Goal: Register for event/course

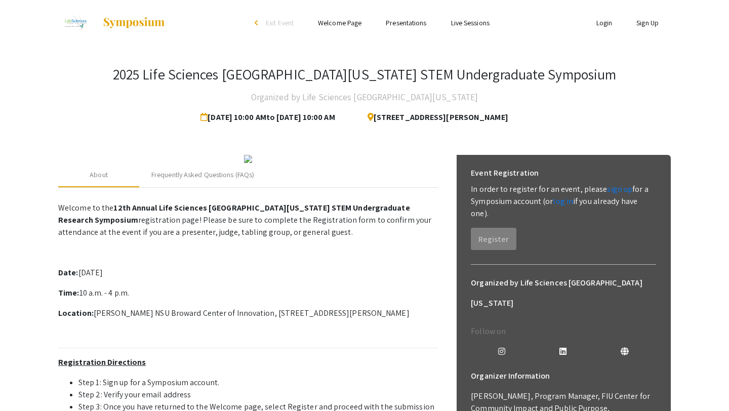
click at [607, 17] on li "Login" at bounding box center [605, 23] width 41 height 12
click at [600, 24] on link "Login" at bounding box center [605, 22] width 16 height 9
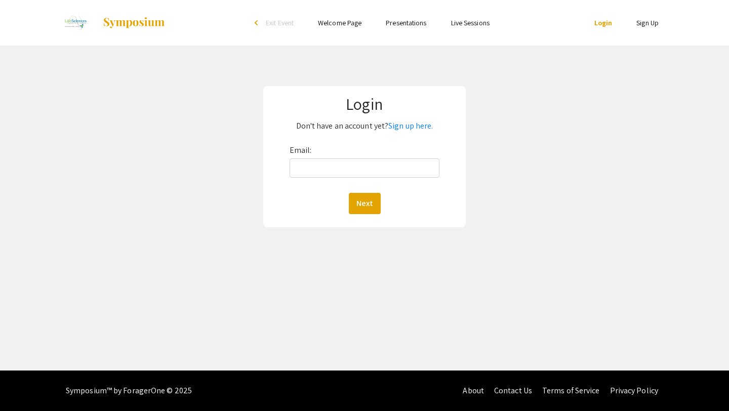
click at [328, 179] on div "Email: Next" at bounding box center [365, 178] width 150 height 72
click at [337, 162] on input "Email:" at bounding box center [365, 168] width 150 height 19
type input "[EMAIL_ADDRESS][DOMAIN_NAME]"
click at [358, 203] on button "Next" at bounding box center [365, 203] width 32 height 21
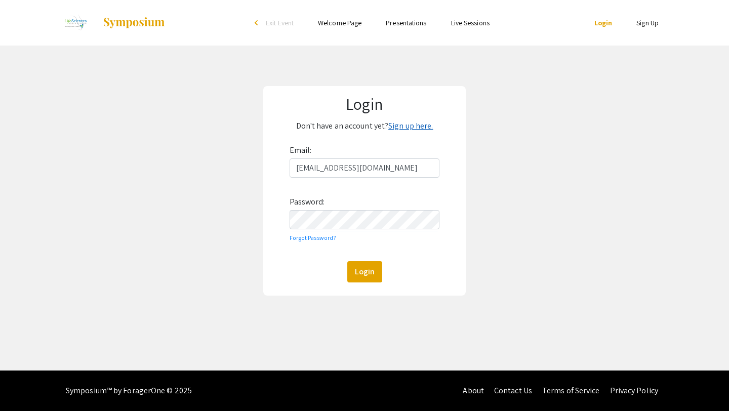
click at [399, 129] on link "Sign up here." at bounding box center [411, 126] width 45 height 11
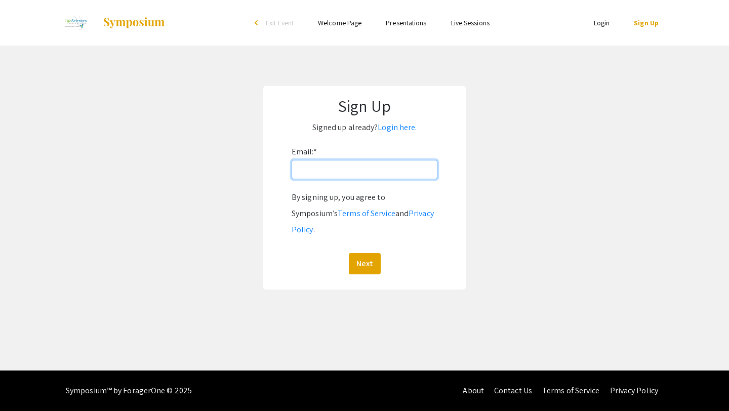
click at [337, 173] on input "Email: *" at bounding box center [365, 169] width 146 height 19
type input "[EMAIL_ADDRESS][DOMAIN_NAME]"
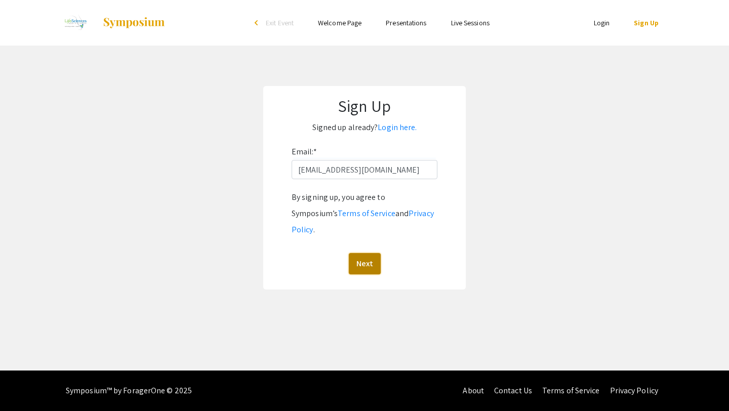
click at [357, 254] on button "Next" at bounding box center [365, 263] width 32 height 21
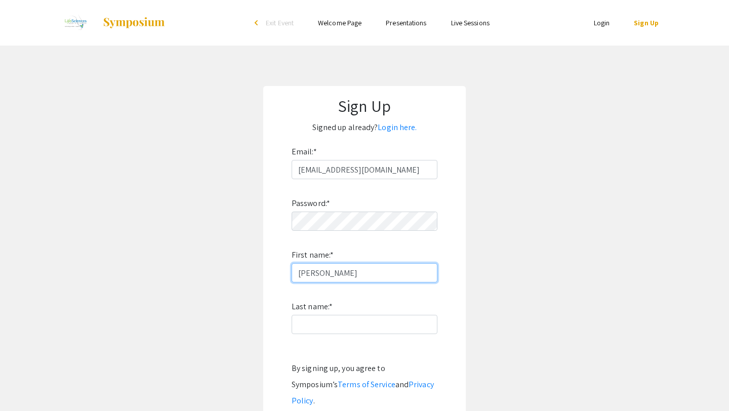
type input "[PERSON_NAME]"
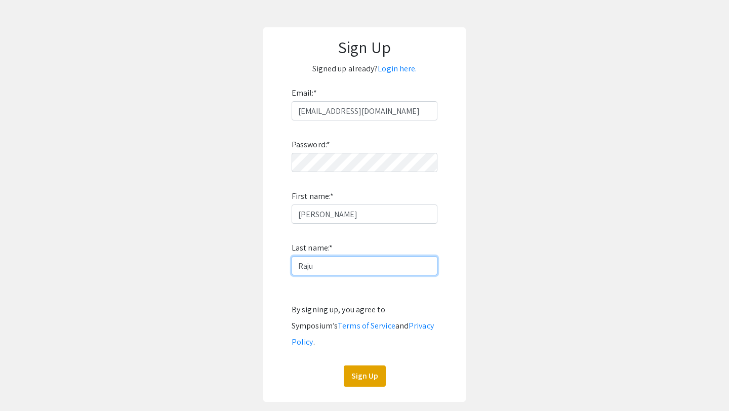
scroll to position [76, 0]
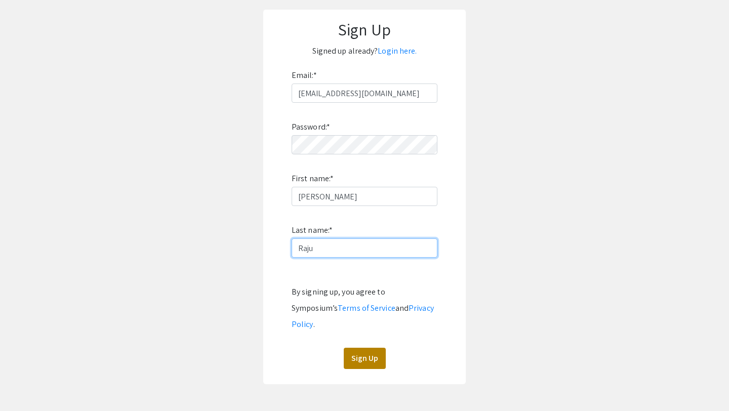
type input "Raju"
click at [357, 348] on button "Sign Up" at bounding box center [365, 358] width 42 height 21
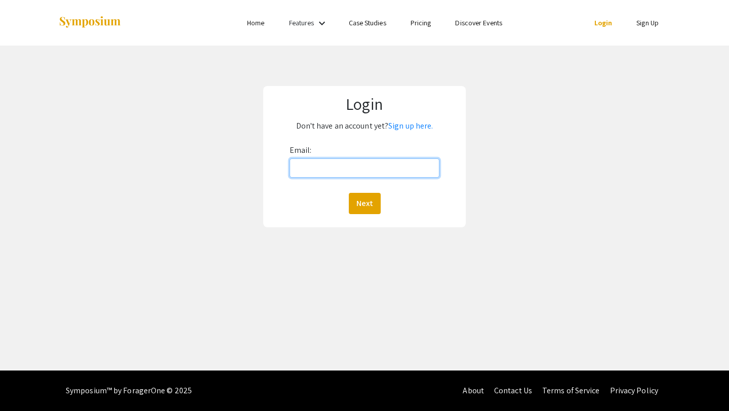
click at [312, 169] on input "Email:" at bounding box center [365, 168] width 150 height 19
type input "[EMAIL_ADDRESS][DOMAIN_NAME]"
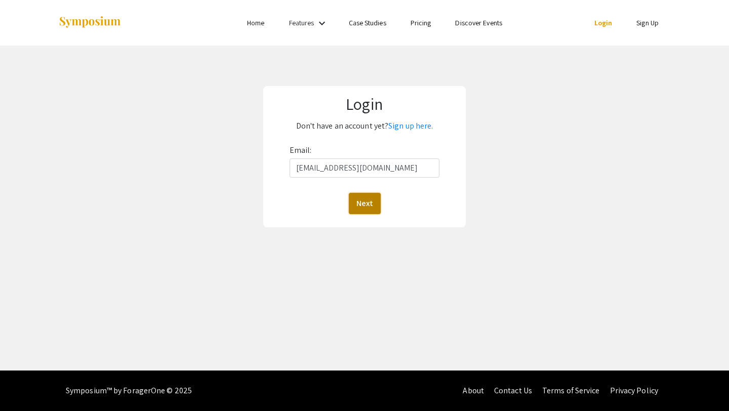
click at [361, 203] on button "Next" at bounding box center [365, 203] width 32 height 21
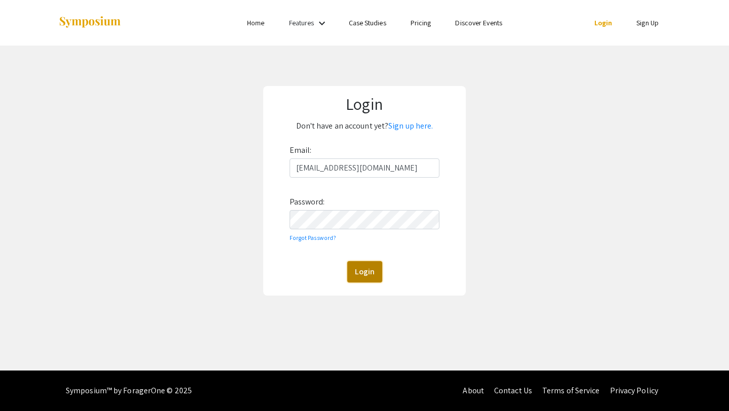
click at [367, 267] on button "Login" at bounding box center [364, 271] width 35 height 21
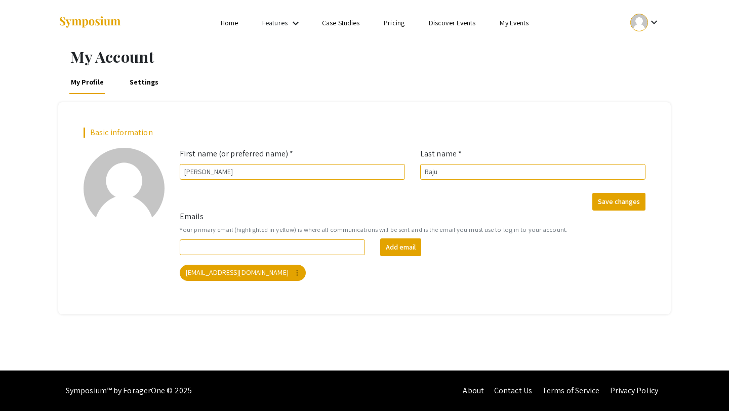
click at [226, 26] on link "Home" at bounding box center [229, 22] width 17 height 9
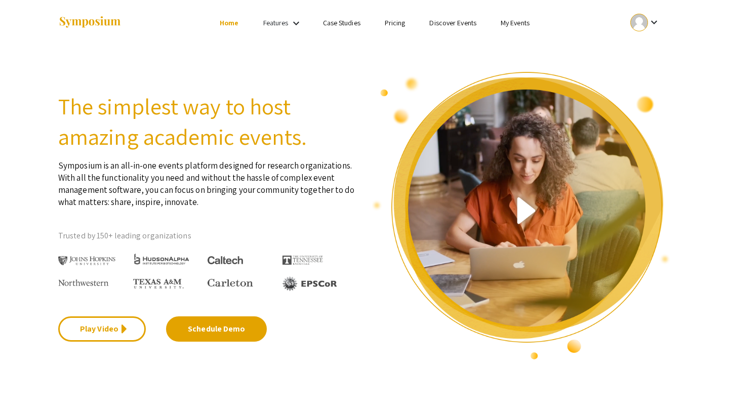
click at [274, 22] on link "Features" at bounding box center [275, 22] width 25 height 9
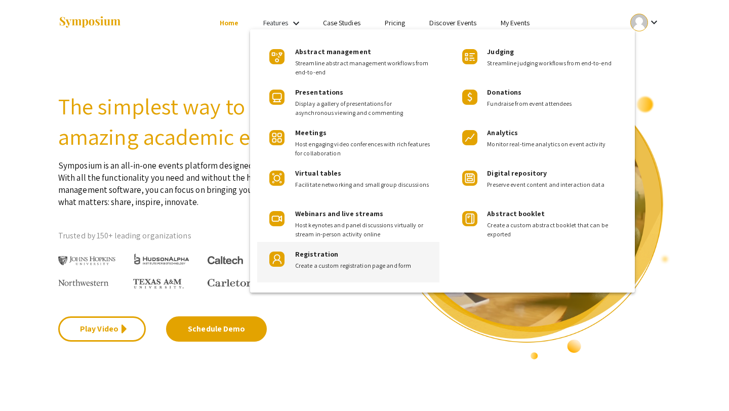
click at [370, 268] on span "Create a custom registration page and form" at bounding box center [363, 265] width 136 height 9
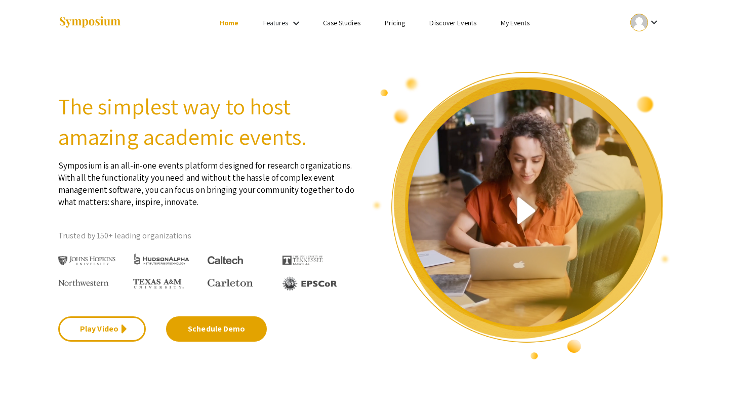
click at [654, 26] on mat-icon "keyboard_arrow_down" at bounding box center [654, 22] width 12 height 12
click at [648, 69] on button "My Submissions" at bounding box center [651, 74] width 62 height 24
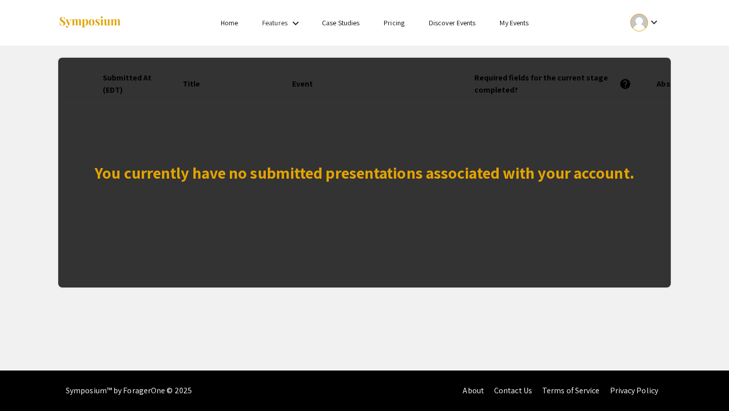
click at [372, 200] on div "You currently have no submitted presentations associated with your account." at bounding box center [364, 173] width 613 height 230
click at [230, 28] on li "Home" at bounding box center [230, 23] width 42 height 12
click at [222, 21] on link "Home" at bounding box center [229, 22] width 17 height 9
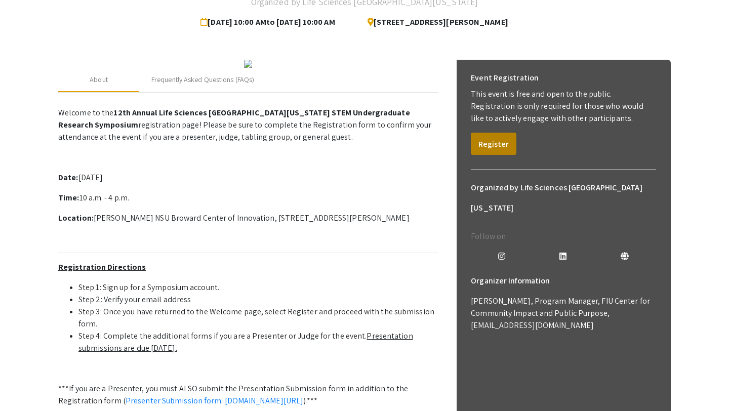
scroll to position [96, 0]
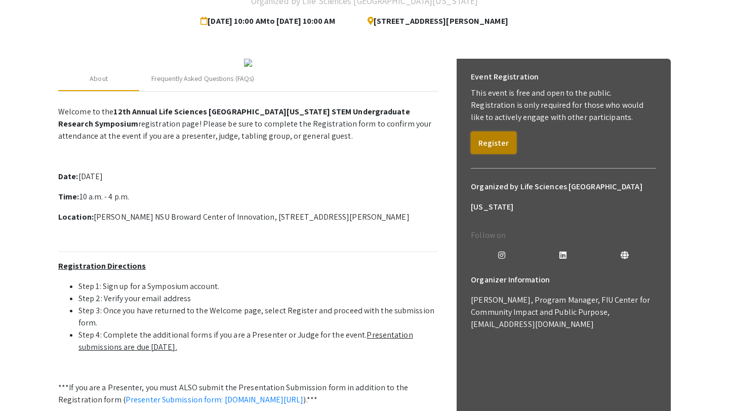
click at [491, 152] on button "Register" at bounding box center [494, 143] width 46 height 22
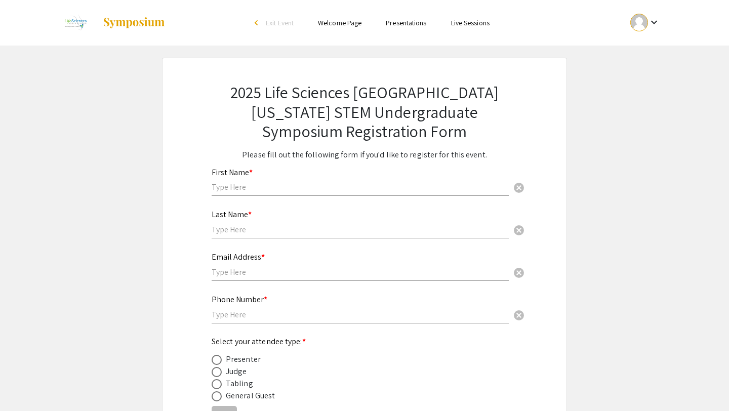
click at [257, 190] on input "text" at bounding box center [360, 187] width 297 height 11
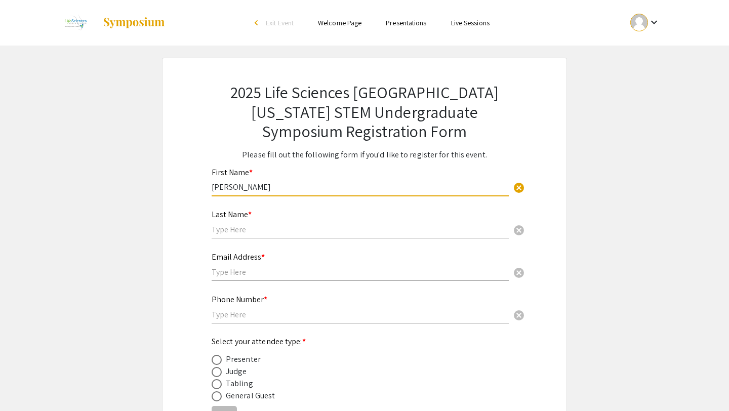
type input "[PERSON_NAME]"
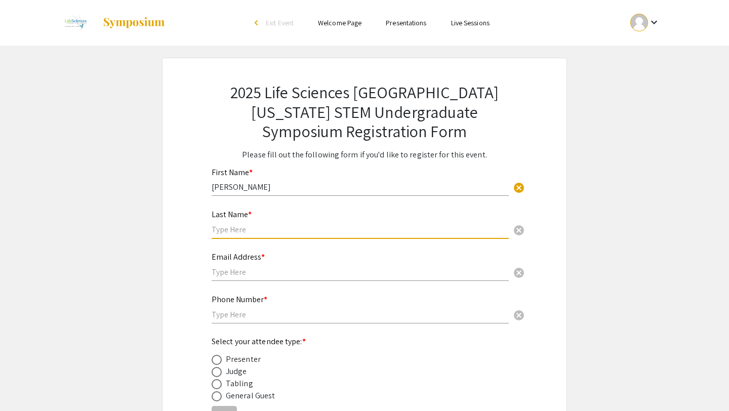
click at [227, 234] on input "text" at bounding box center [360, 229] width 297 height 11
type input "Raju"
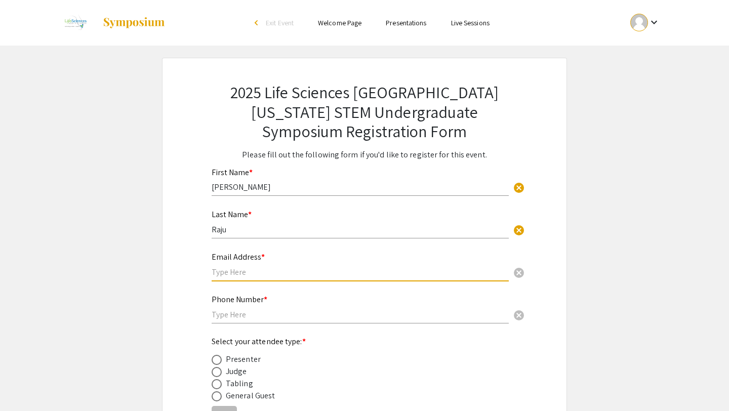
click at [221, 274] on input "text" at bounding box center [360, 272] width 297 height 11
type input "[EMAIL_ADDRESS][DOMAIN_NAME]"
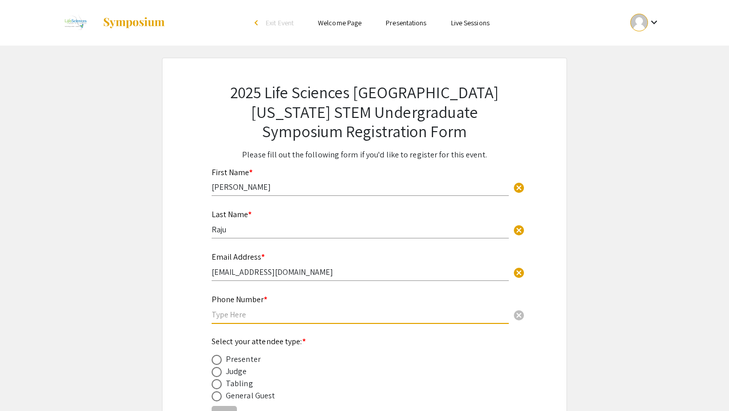
click at [229, 317] on input "text" at bounding box center [360, 315] width 297 height 11
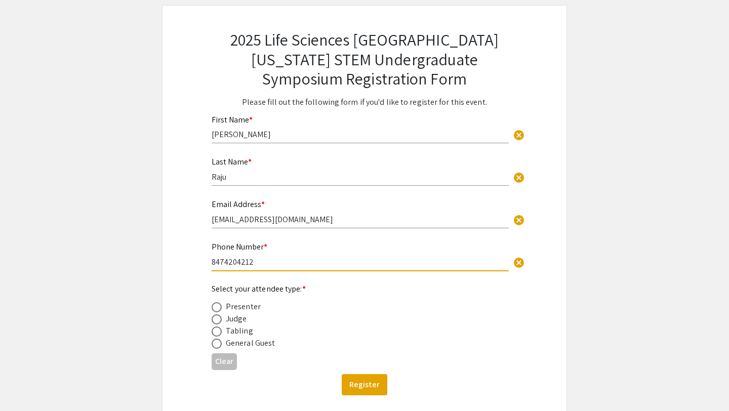
scroll to position [62, 0]
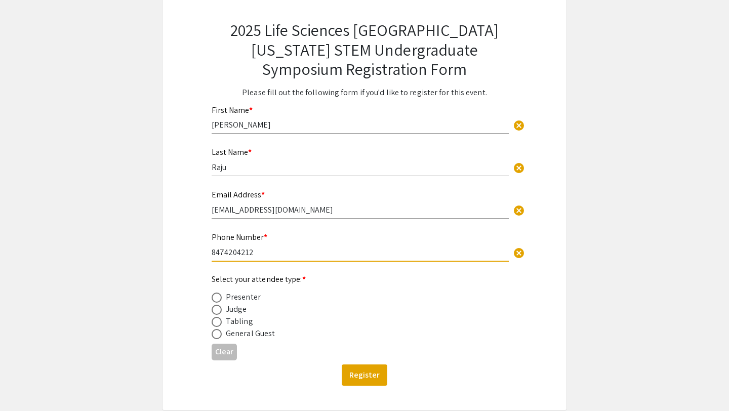
type input "8474204212"
click at [218, 299] on span at bounding box center [217, 298] width 10 height 10
click at [218, 299] on input "radio" at bounding box center [217, 298] width 10 height 10
radio input "true"
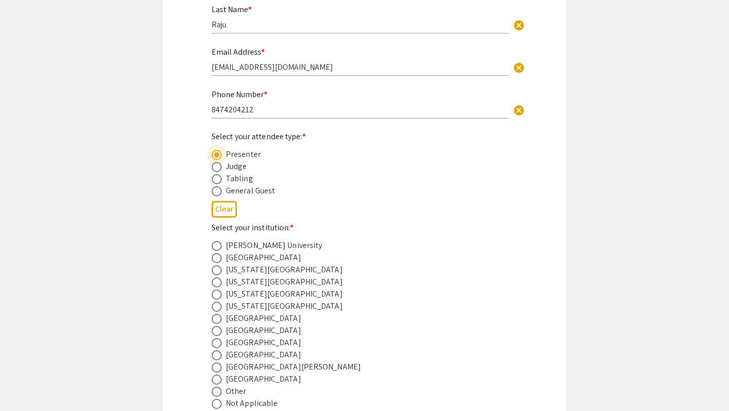
scroll to position [225, 0]
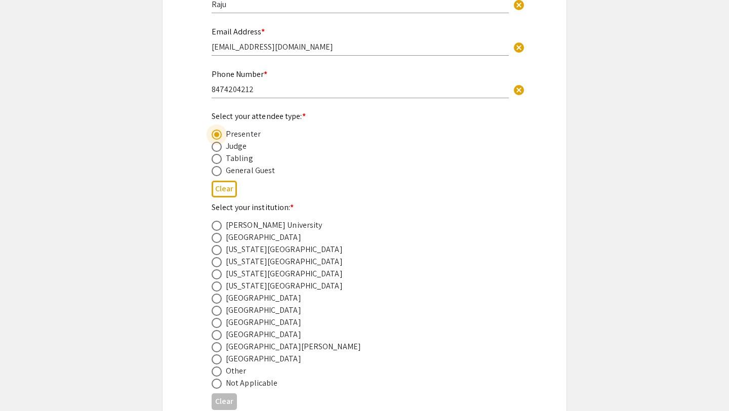
click at [219, 325] on span at bounding box center [217, 323] width 10 height 10
click at [219, 325] on input "radio" at bounding box center [217, 323] width 10 height 10
radio input "true"
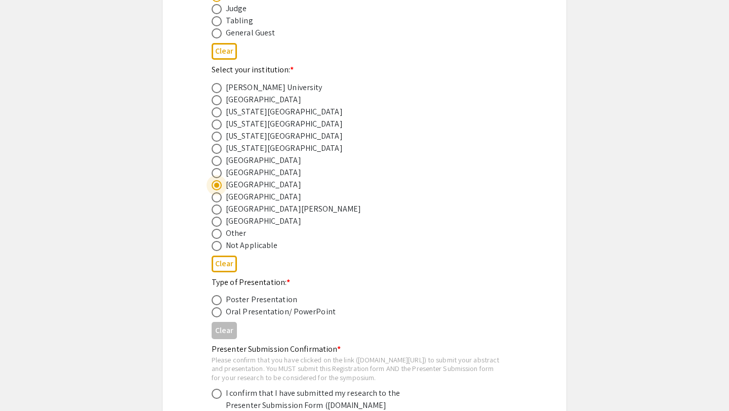
scroll to position [388, 0]
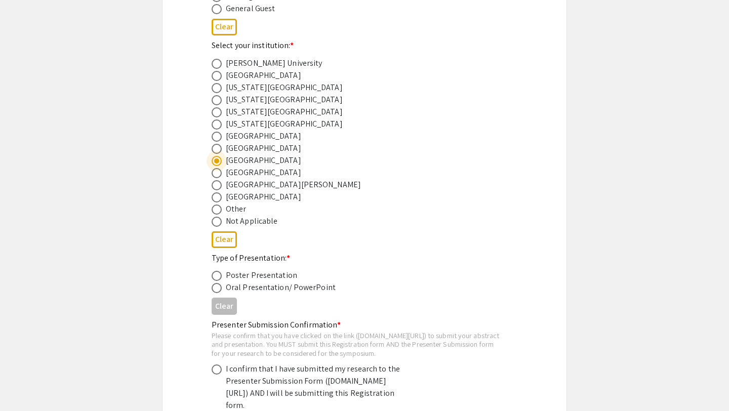
click at [218, 281] on span at bounding box center [217, 276] width 10 height 10
click at [218, 281] on input "radio" at bounding box center [217, 276] width 10 height 10
radio input "true"
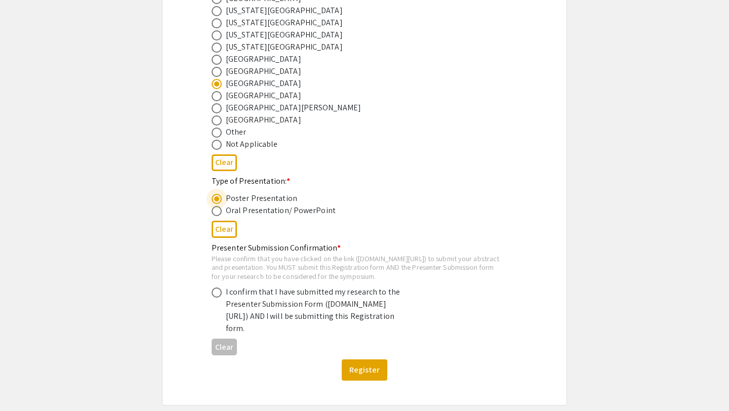
scroll to position [481, 0]
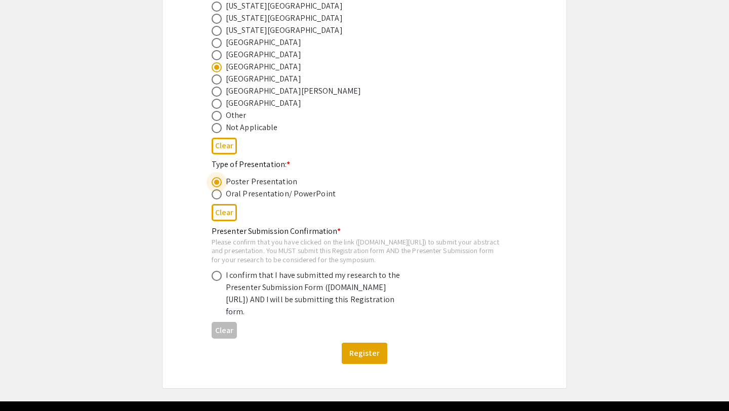
click at [219, 281] on span at bounding box center [217, 276] width 10 height 10
click at [219, 281] on input "radio" at bounding box center [217, 276] width 10 height 10
radio input "true"
drag, startPoint x: 215, startPoint y: 254, endPoint x: 399, endPoint y: 256, distance: 184.4
click at [399, 256] on div "Please confirm that you have clicked on the link (symposium.foragerone.com/lssf…" at bounding box center [357, 251] width 290 height 27
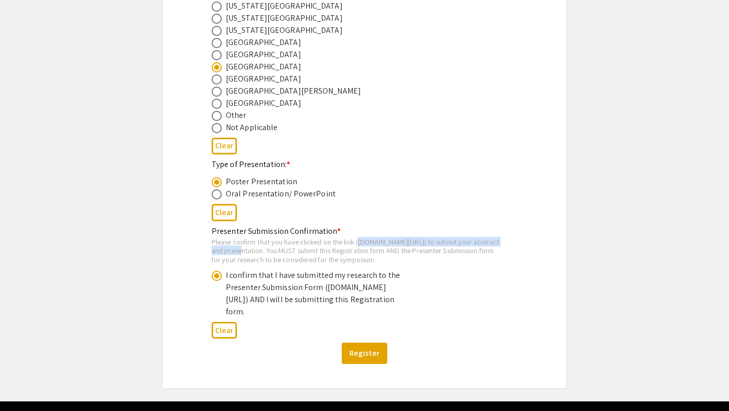
copy div "symposium.foragerone.com/lssfsymposium2025/submission"
click at [365, 187] on div "Poster Presentation" at bounding box center [357, 182] width 290 height 12
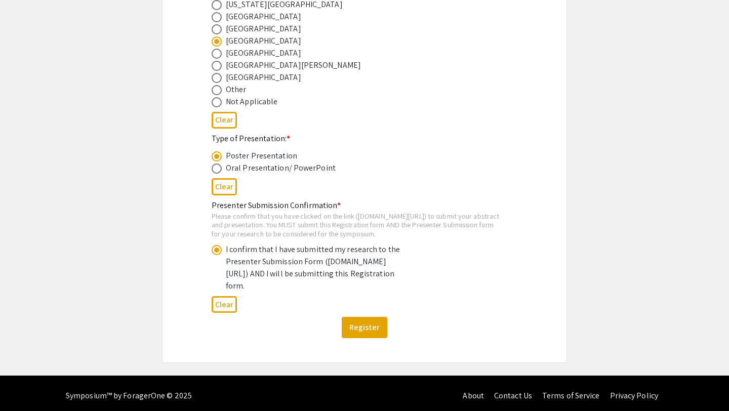
scroll to position [535, 0]
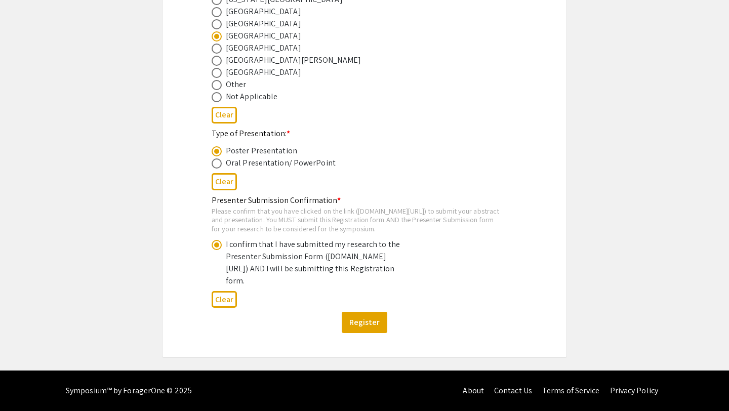
click at [287, 308] on div "Clear" at bounding box center [365, 299] width 306 height 25
click at [357, 320] on button "Register" at bounding box center [365, 322] width 46 height 21
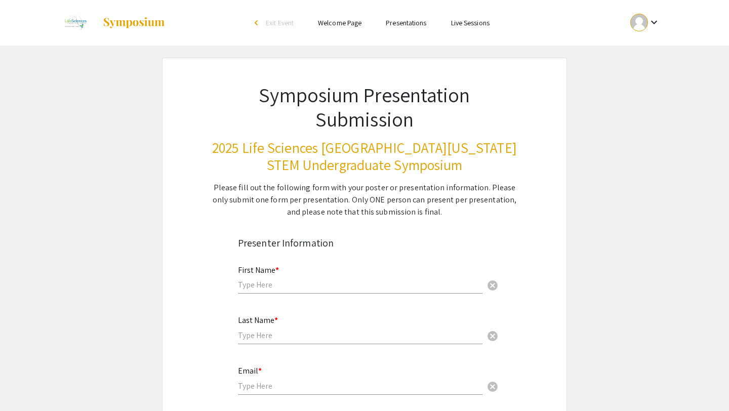
scroll to position [28, 0]
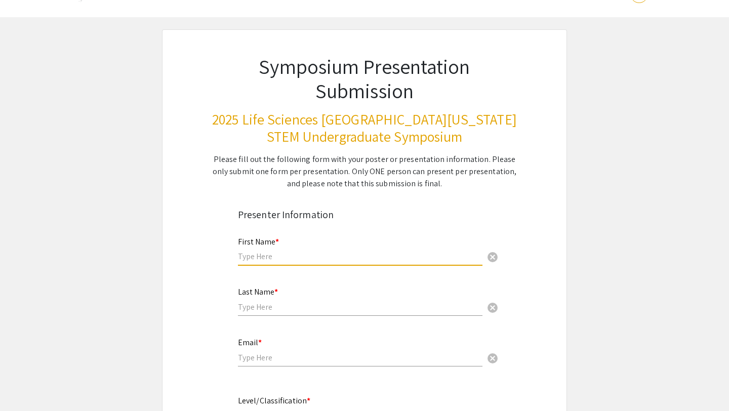
click at [266, 256] on input "text" at bounding box center [360, 256] width 245 height 11
type input "[PERSON_NAME]"
type input "Raju"
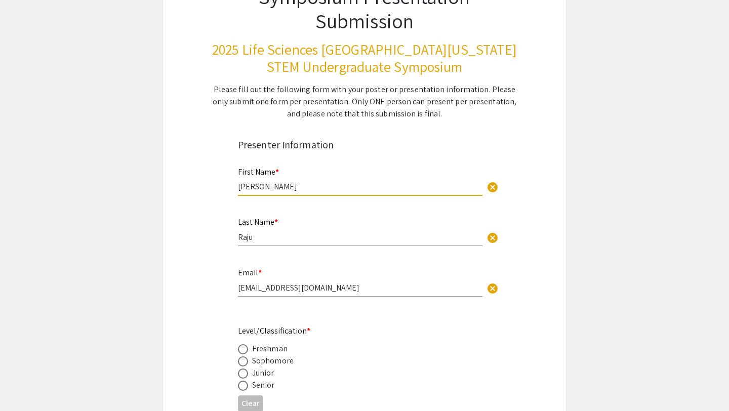
scroll to position [114, 0]
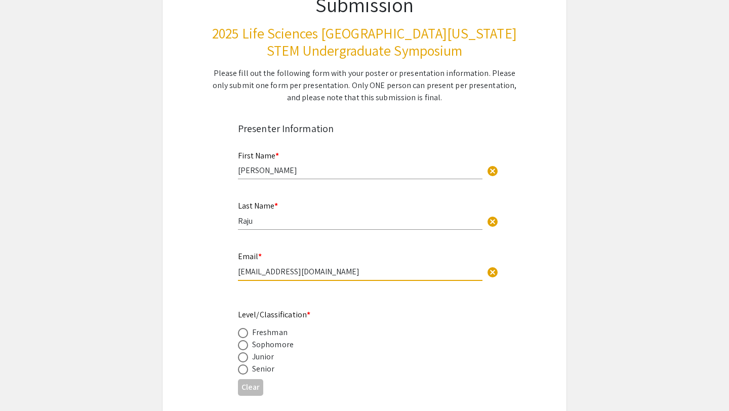
click at [321, 273] on input "[EMAIL_ADDRESS][DOMAIN_NAME]" at bounding box center [360, 271] width 245 height 11
drag, startPoint x: 321, startPoint y: 273, endPoint x: 218, endPoint y: 273, distance: 103.3
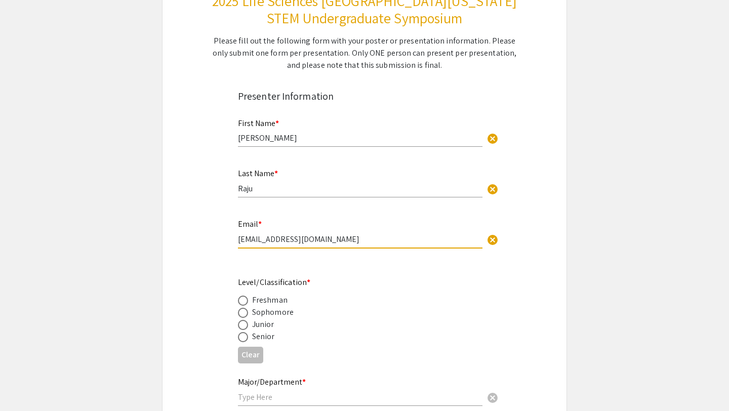
type input "[EMAIL_ADDRESS][DOMAIN_NAME]"
click at [241, 325] on span at bounding box center [243, 325] width 10 height 10
click at [241, 325] on input "radio" at bounding box center [243, 325] width 10 height 10
radio input "true"
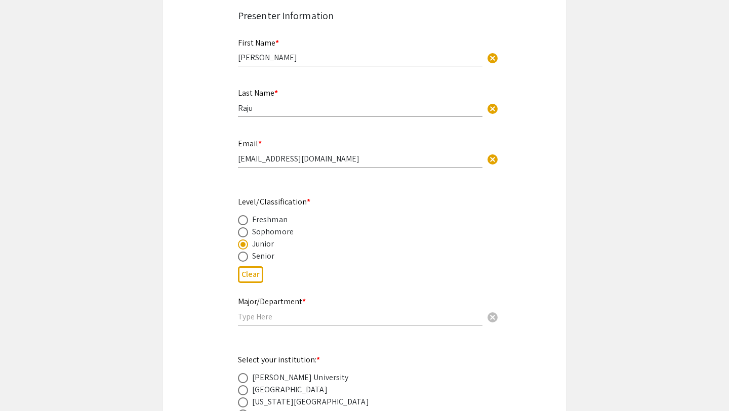
scroll to position [261, 0]
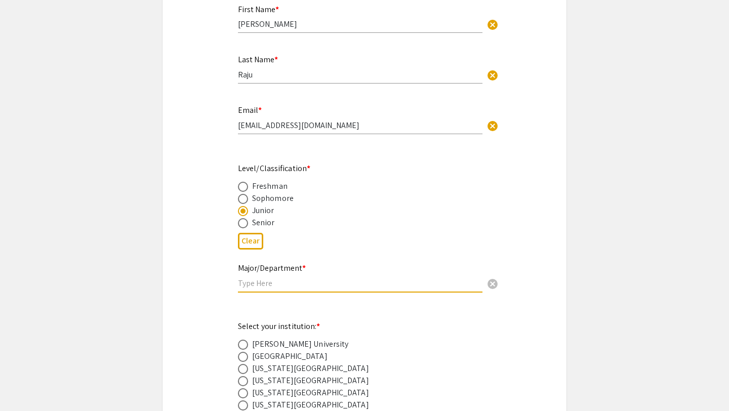
click at [255, 279] on input "text" at bounding box center [360, 283] width 245 height 11
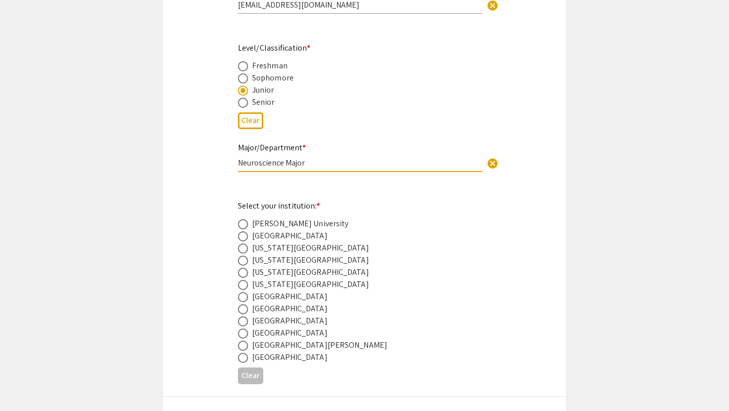
scroll to position [424, 0]
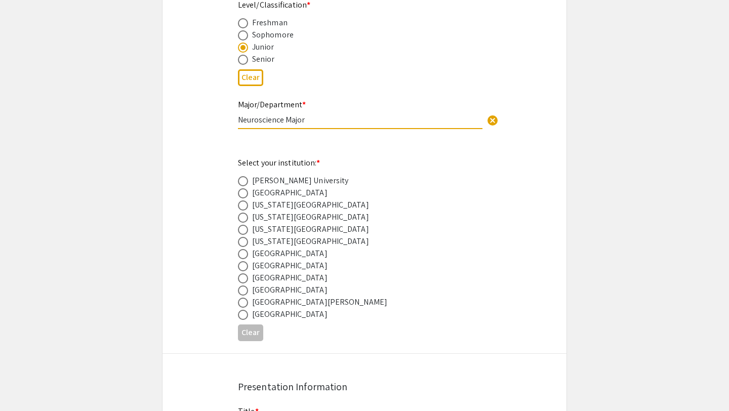
type input "Neuroscience Major"
click at [244, 282] on span at bounding box center [243, 279] width 10 height 10
click at [244, 282] on input "radio" at bounding box center [243, 279] width 10 height 10
radio input "true"
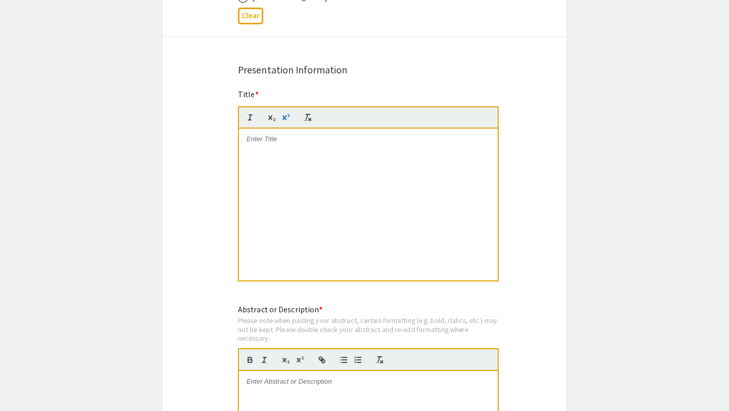
scroll to position [785, 0]
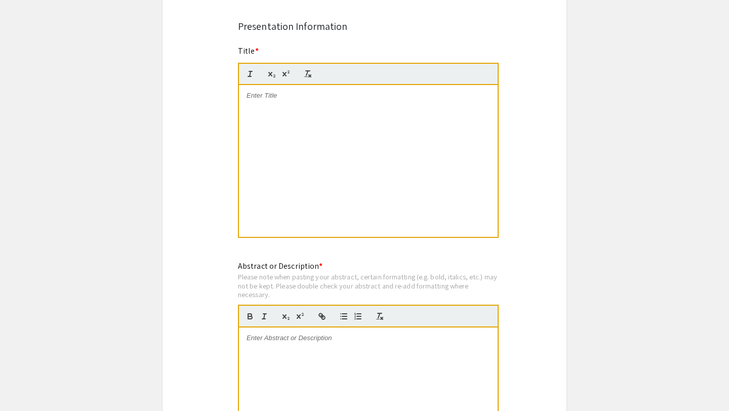
click at [273, 337] on p at bounding box center [369, 338] width 244 height 9
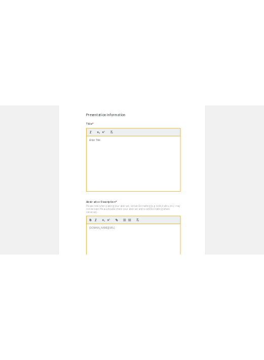
scroll to position [0, 0]
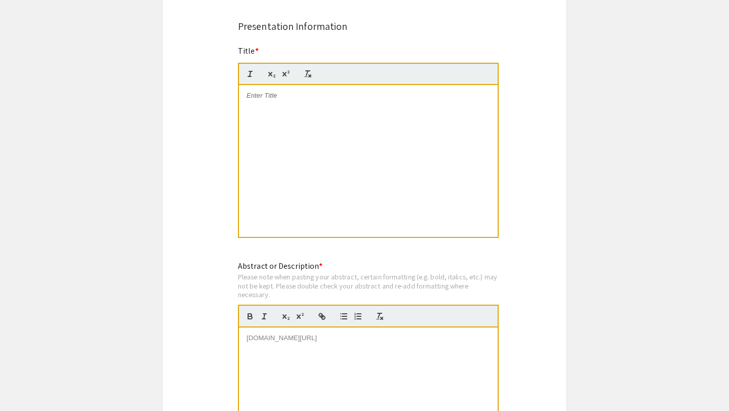
drag, startPoint x: 426, startPoint y: 343, endPoint x: 199, endPoint y: 318, distance: 228.8
click at [200, 318] on div "Symposium Presentation Submission 2025 Life Sciences South Florida STEM Undergr…" at bounding box center [364, 187] width 405 height 1828
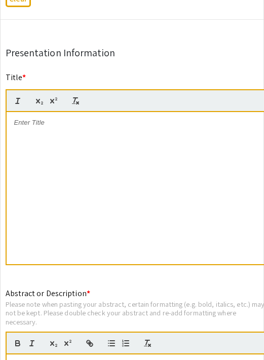
scroll to position [909, 0]
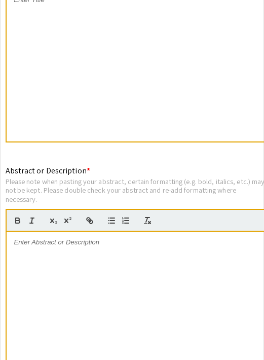
click at [12, 235] on div at bounding box center [136, 307] width 259 height 152
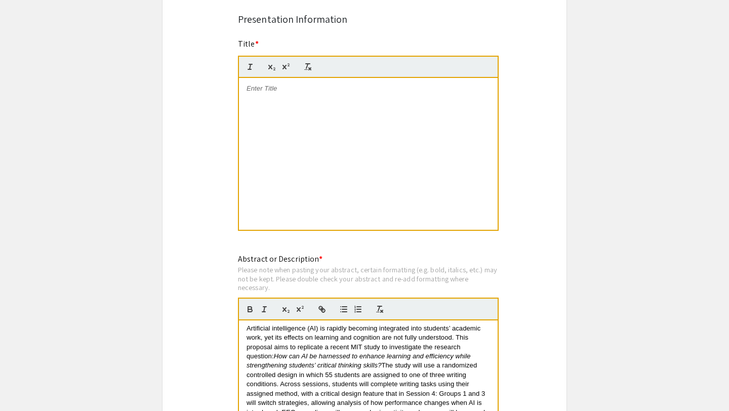
scroll to position [783, 0]
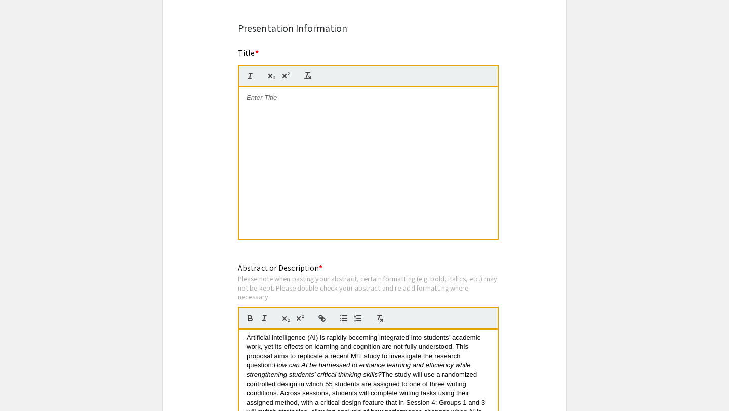
click at [269, 108] on div at bounding box center [368, 163] width 259 height 152
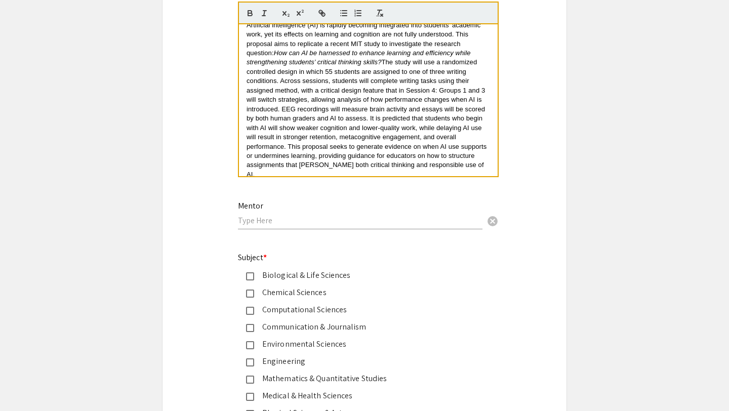
scroll to position [1094, 0]
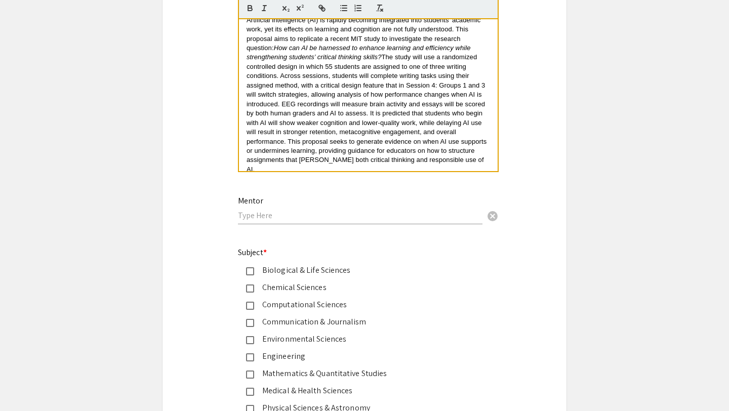
click at [249, 220] on input "text" at bounding box center [360, 215] width 245 height 11
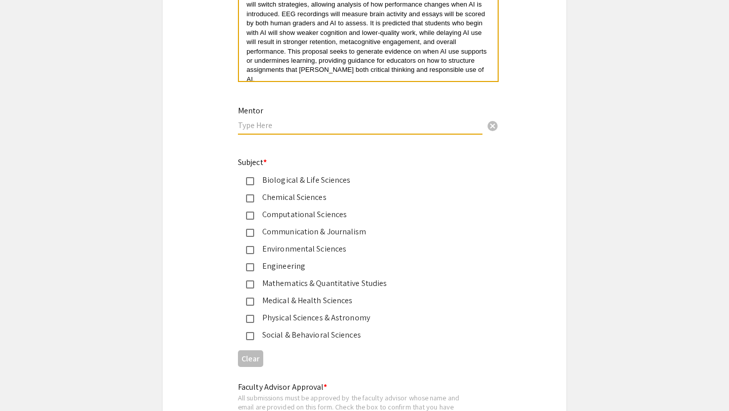
scroll to position [1190, 0]
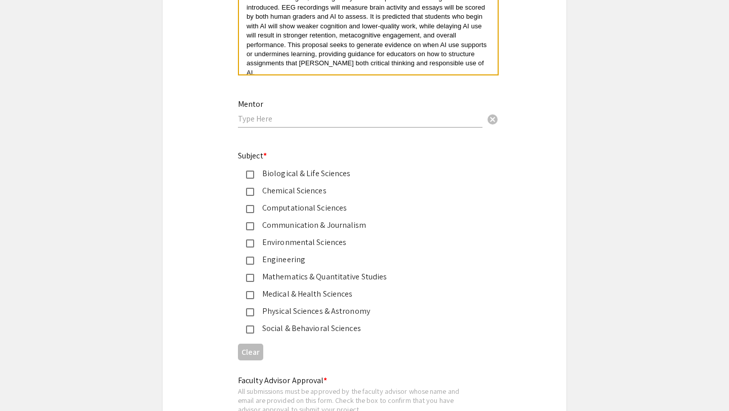
drag, startPoint x: 239, startPoint y: 158, endPoint x: 392, endPoint y: 332, distance: 231.8
click at [392, 332] on div "Subject * Biological & Life Sciences Chemical Sciences Computational Sciences C…" at bounding box center [356, 242] width 237 height 185
copy div "Subject * Biological & Life Sciences Chemical Sciences Computational Sciences C…"
click at [362, 326] on div "Social & Behavioral Sciences" at bounding box center [360, 329] width 213 height 12
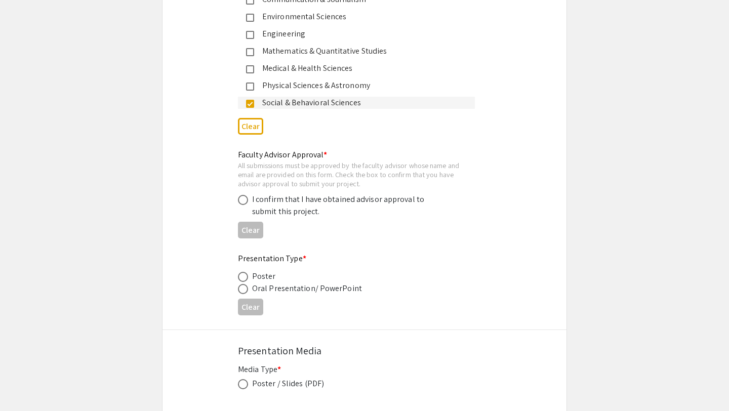
scroll to position [1417, 0]
click at [245, 204] on span at bounding box center [243, 199] width 10 height 10
click at [245, 204] on input "radio" at bounding box center [243, 199] width 10 height 10
radio input "true"
click at [244, 280] on span at bounding box center [243, 276] width 10 height 10
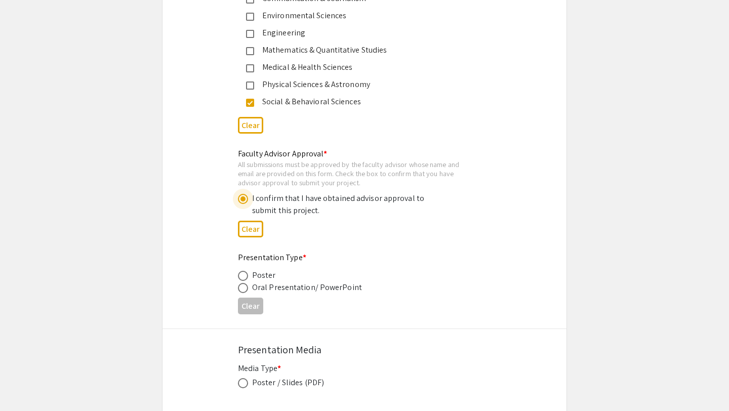
click at [244, 280] on input "radio" at bounding box center [243, 276] width 10 height 10
radio input "true"
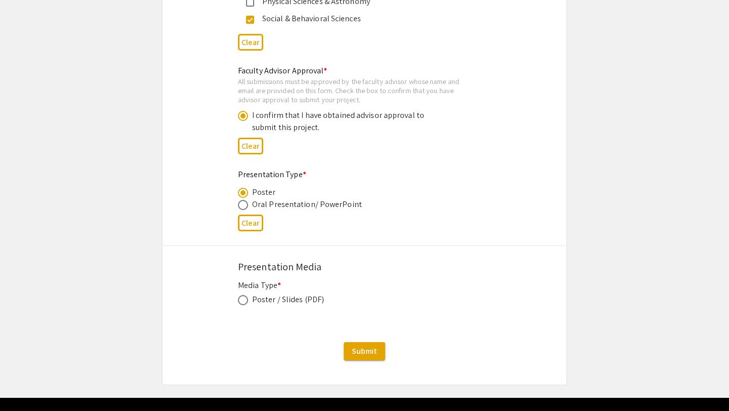
scroll to position [1530, 0]
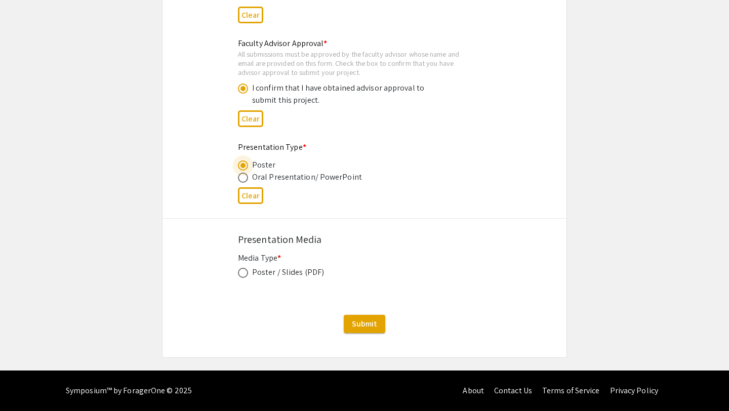
click at [243, 274] on span at bounding box center [243, 273] width 10 height 10
click at [243, 274] on input "radio" at bounding box center [243, 273] width 10 height 10
radio input "true"
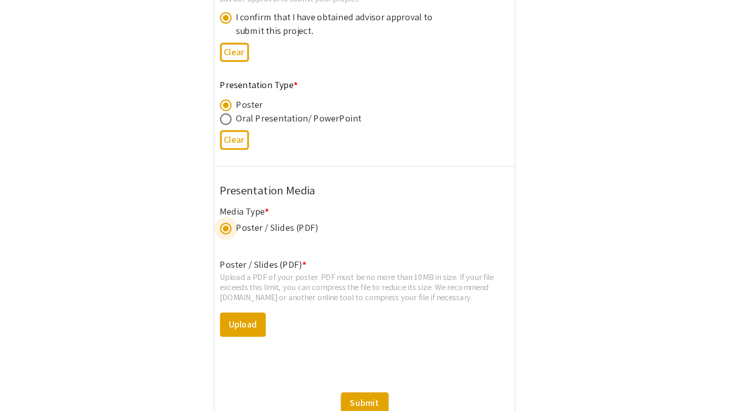
scroll to position [1590, 0]
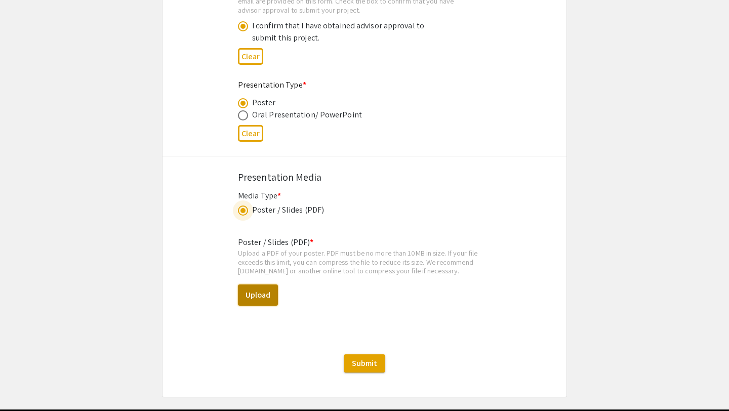
click at [252, 296] on button "Upload" at bounding box center [258, 295] width 40 height 21
click at [340, 275] on div "Upload a PDF of your poster. PDF must be no more than 10MB in size. If your fil…" at bounding box center [364, 262] width 253 height 27
click at [266, 299] on button "Upload" at bounding box center [258, 295] width 40 height 21
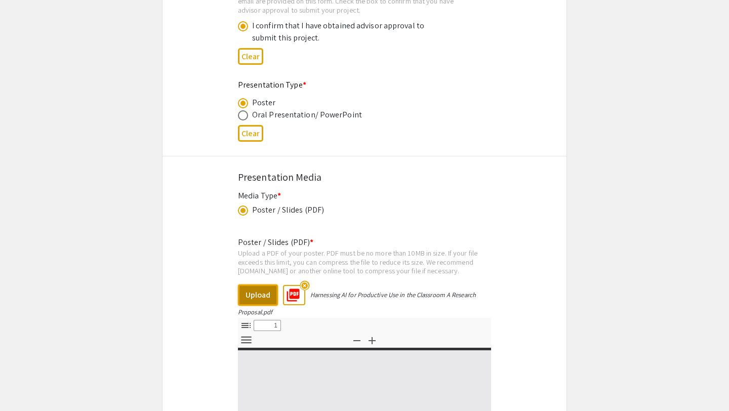
select select "custom"
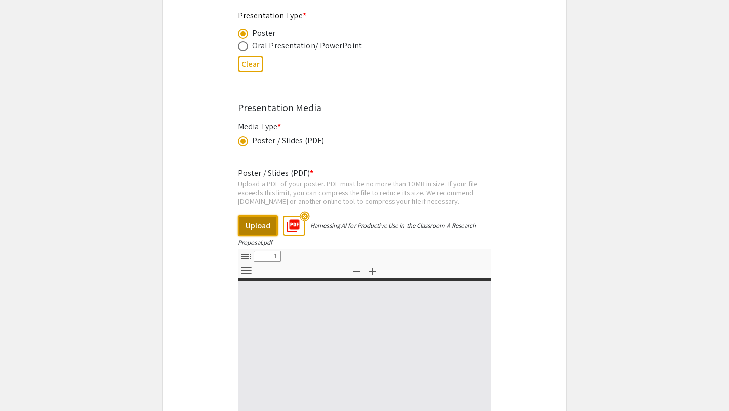
type input "0"
select select "custom"
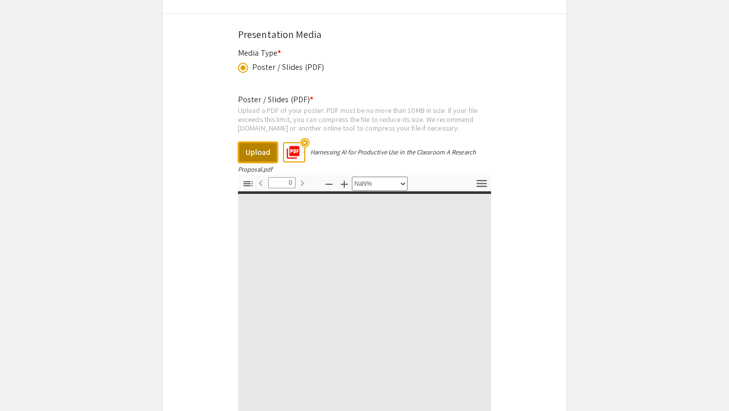
type input "1"
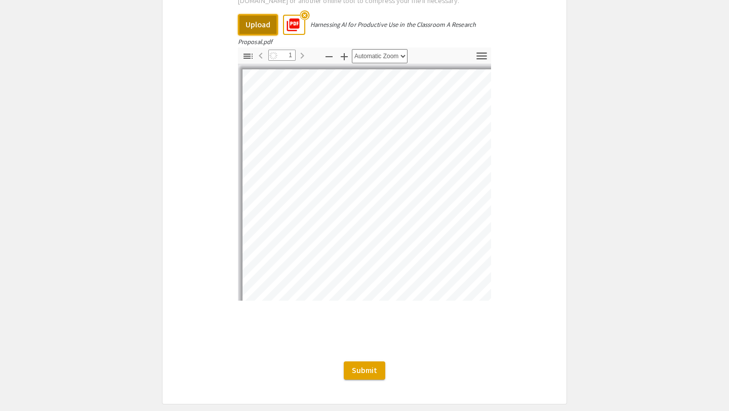
select select "auto"
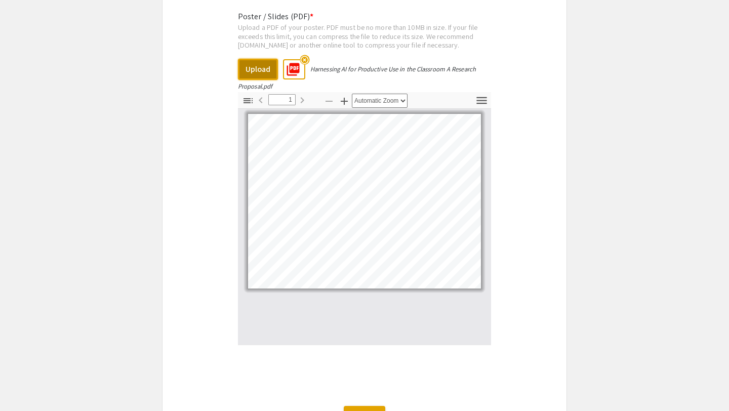
scroll to position [1910, 0]
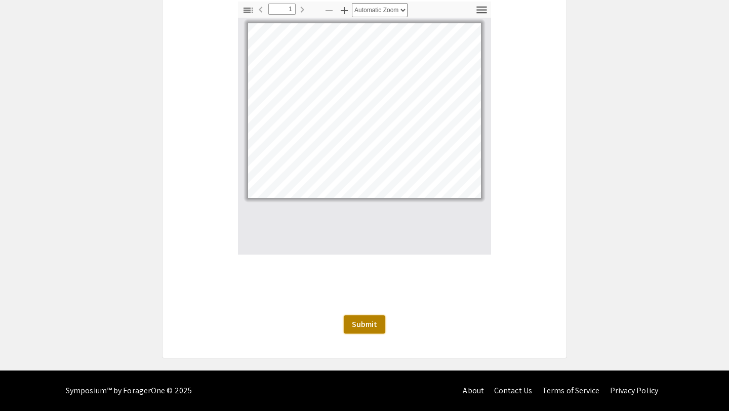
click at [358, 321] on span "Submit" at bounding box center [364, 324] width 25 height 11
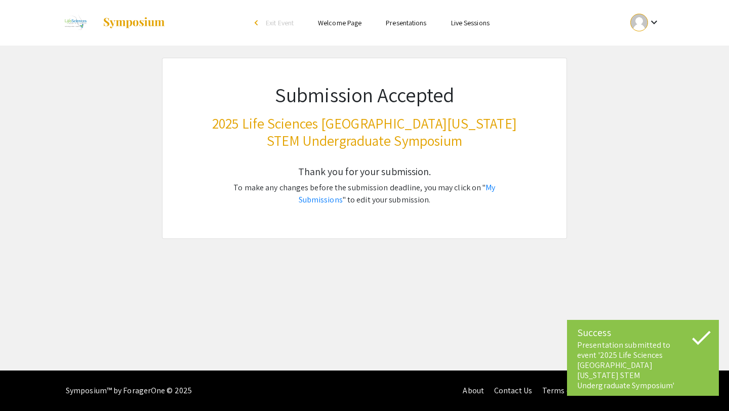
scroll to position [0, 0]
